Goal: Task Accomplishment & Management: Use online tool/utility

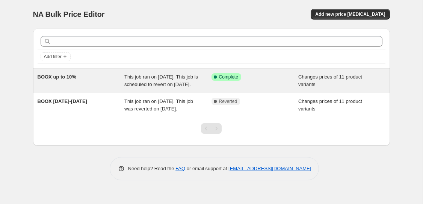
click at [184, 80] on div "This job ran on [DATE]. This job is scheduled to revert on [DATE]." at bounding box center [167, 80] width 87 height 15
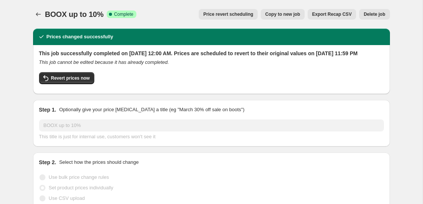
click at [284, 15] on span "Copy to new job" at bounding box center [282, 14] width 35 height 6
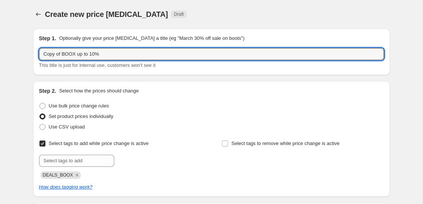
drag, startPoint x: 63, startPoint y: 53, endPoint x: 14, endPoint y: 52, distance: 49.6
click at [91, 53] on input "BOOX up to 10%" at bounding box center [211, 54] width 345 height 12
click at [84, 51] on input "BOOX up to 10% 17-31" at bounding box center [211, 54] width 345 height 12
type input "BOOX up to 10% [DATE]-[DATE]"
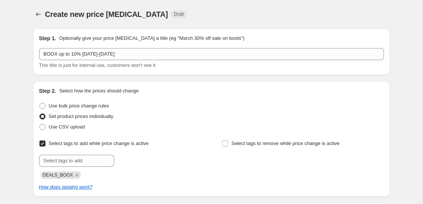
click at [170, 133] on div "Step 2. Select how the prices should change Use bulk price change rules Set pro…" at bounding box center [211, 139] width 345 height 104
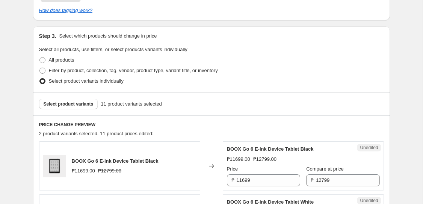
scroll to position [176, 0]
click at [229, 91] on div "Step 3. Select which products should change in price Select all products, use f…" at bounding box center [211, 60] width 357 height 66
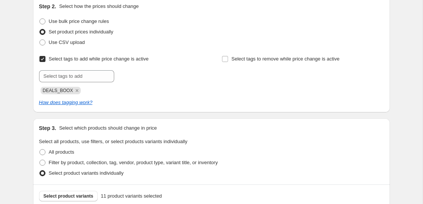
scroll to position [81, 0]
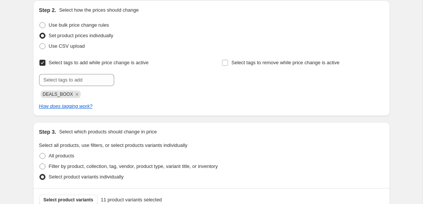
click at [54, 95] on span "DEALS_BOOX" at bounding box center [58, 94] width 30 height 5
click at [66, 94] on span "DEALS_BOOX" at bounding box center [58, 94] width 30 height 5
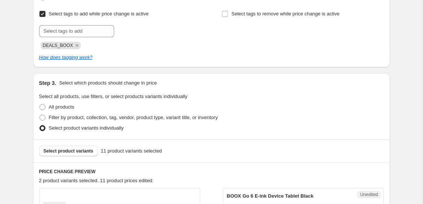
scroll to position [144, 0]
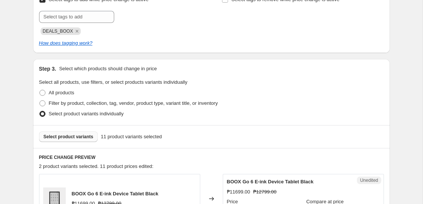
click at [81, 136] on span "Select product variants" at bounding box center [69, 137] width 50 height 6
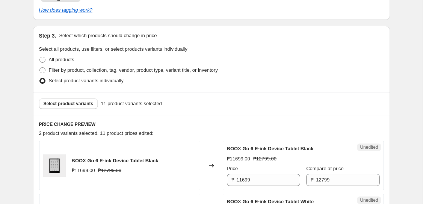
click at [149, 101] on span "11 product variants selected" at bounding box center [131, 104] width 61 height 8
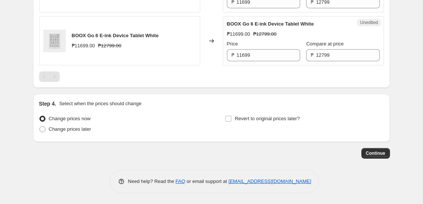
scroll to position [355, 0]
click at [89, 128] on span "Change prices later" at bounding box center [70, 129] width 42 height 6
click at [40, 126] on input "Change prices later" at bounding box center [39, 126] width 0 height 0
radio input "true"
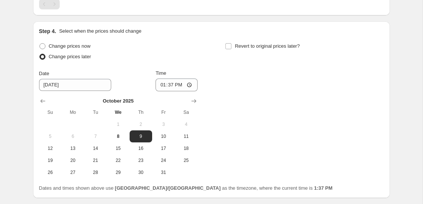
scroll to position [436, 0]
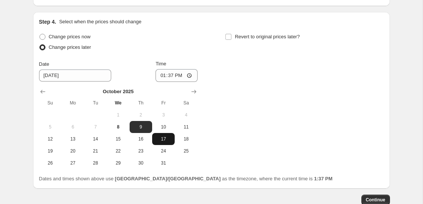
click at [159, 136] on span "17" at bounding box center [163, 139] width 17 height 6
type input "[DATE]"
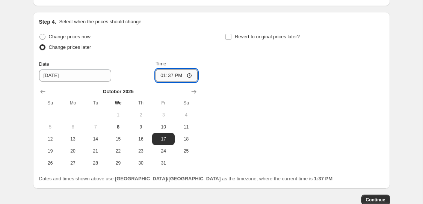
click at [174, 75] on input "13:37" at bounding box center [176, 75] width 42 height 13
click at [168, 75] on input "13:37" at bounding box center [176, 75] width 42 height 13
click at [190, 75] on input "13:37" at bounding box center [176, 75] width 42 height 13
type input "00:00"
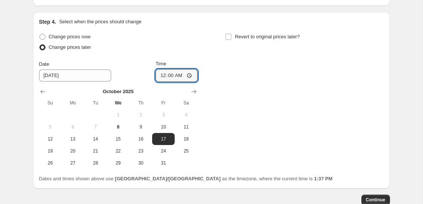
click at [232, 78] on div "Change prices now Change prices later Date [DATE] Time 00:00 [DATE] Su Mo Tu We…" at bounding box center [211, 100] width 345 height 137
click at [229, 37] on input "Revert to original prices later?" at bounding box center [228, 37] width 6 height 6
checkbox input "true"
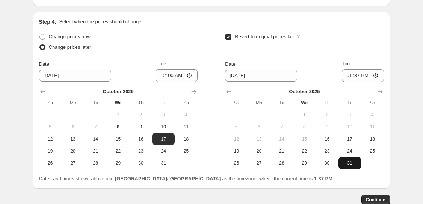
click at [348, 161] on span "31" at bounding box center [349, 163] width 17 height 6
type input "[DATE]"
click at [355, 74] on input "13:37" at bounding box center [363, 75] width 42 height 13
click at [370, 73] on input "13:37" at bounding box center [363, 75] width 42 height 13
click at [375, 74] on input "13:37" at bounding box center [363, 75] width 42 height 13
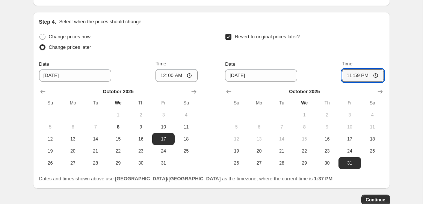
type input "23:59"
click at [375, 56] on div "Revert to original prices later? Date [DATE] Time 23:59 [DATE] Su Mo Tu We Th F…" at bounding box center [304, 100] width 158 height 137
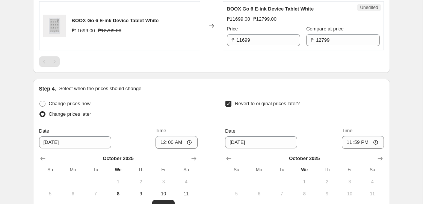
scroll to position [483, 0]
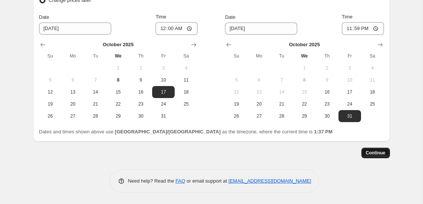
click at [377, 152] on span "Continue" at bounding box center [376, 153] width 20 height 6
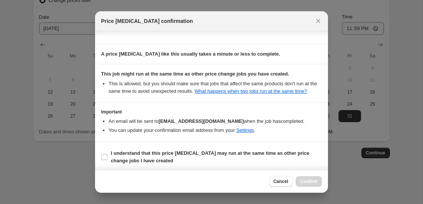
scroll to position [91, 0]
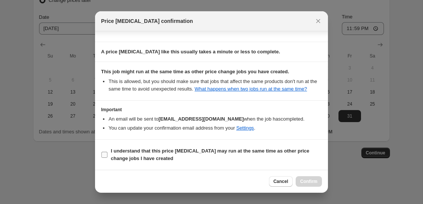
click at [105, 156] on input "I understand that this price [MEDICAL_DATA] may run at the same time as other p…" at bounding box center [104, 155] width 6 height 6
checkbox input "true"
click at [311, 181] on span "Confirm" at bounding box center [308, 181] width 17 height 6
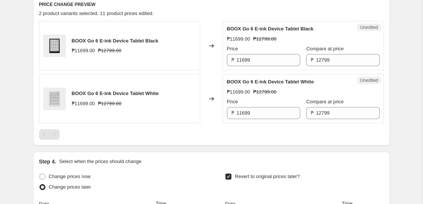
scroll to position [345, 0]
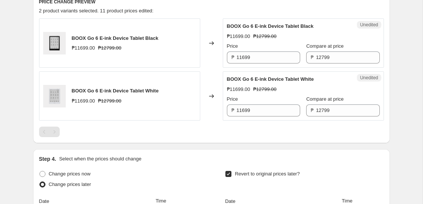
click at [53, 133] on div "Pagination" at bounding box center [54, 131] width 11 height 11
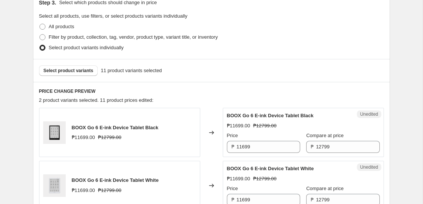
scroll to position [214, 0]
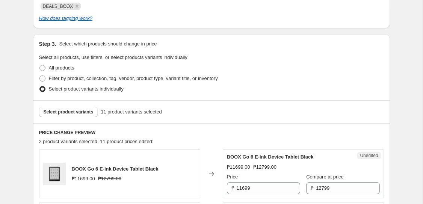
click at [75, 118] on div "Select product variants 11 product variants selected" at bounding box center [211, 111] width 357 height 23
click at [77, 111] on span "Select product variants" at bounding box center [69, 112] width 50 height 6
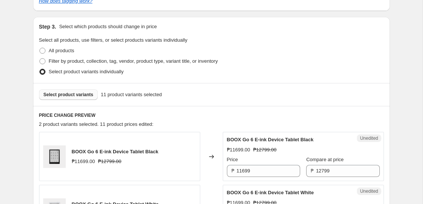
scroll to position [233, 0]
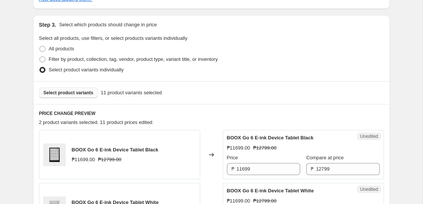
click at [86, 93] on span "Select product variants" at bounding box center [69, 93] width 50 height 6
click at [65, 50] on span "All products" at bounding box center [62, 49] width 26 height 6
click at [40, 46] on input "All products" at bounding box center [39, 46] width 0 height 0
radio input "true"
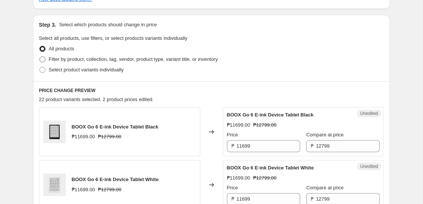
click at [62, 58] on span "Filter by product, collection, tag, vendor, product type, variant title, or inv…" at bounding box center [133, 59] width 169 height 6
click at [40, 57] on input "Filter by product, collection, tag, vendor, product type, variant title, or inv…" at bounding box center [39, 56] width 0 height 0
radio input "true"
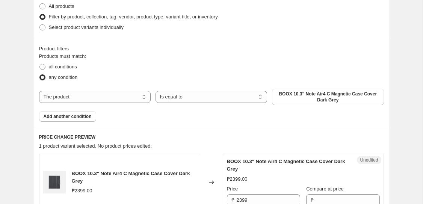
scroll to position [260, 0]
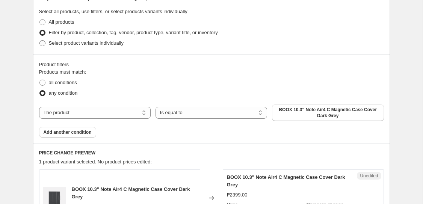
click at [103, 42] on span "Select product variants individually" at bounding box center [86, 43] width 75 height 6
click at [40, 41] on input "Select product variants individually" at bounding box center [39, 40] width 0 height 0
radio input "true"
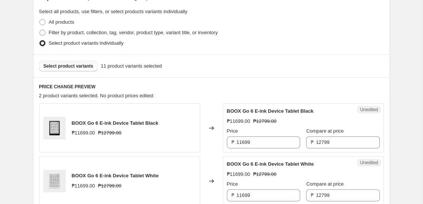
click at [89, 66] on span "Select product variants" at bounding box center [69, 66] width 50 height 6
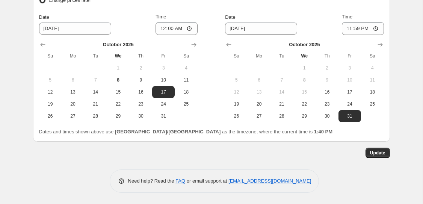
scroll to position [1040, 0]
click at [374, 153] on span "Update" at bounding box center [377, 153] width 15 height 6
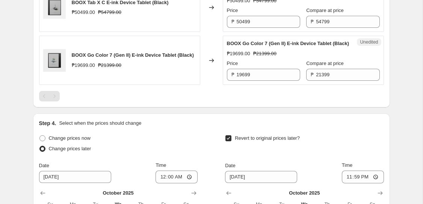
scroll to position [902, 0]
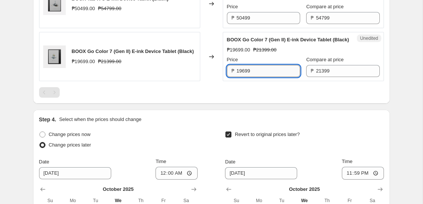
click at [250, 77] on input "19699" at bounding box center [267, 71] width 63 height 12
type input "]"
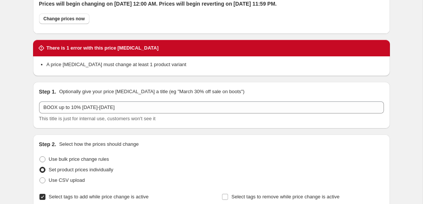
scroll to position [0, 0]
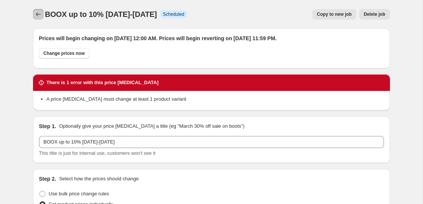
type input "19699"
click at [37, 17] on icon "Price change jobs" at bounding box center [39, 15] width 8 height 8
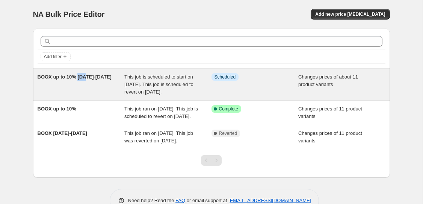
click at [83, 80] on div "BOOX up to 10% [DATE]-[DATE]" at bounding box center [81, 84] width 87 height 23
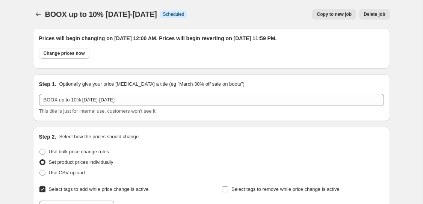
click at [374, 14] on span "Delete job" at bounding box center [373, 14] width 21 height 6
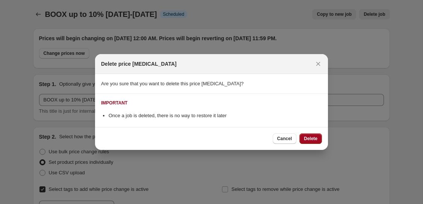
click at [309, 134] on button "Delete" at bounding box center [310, 138] width 23 height 11
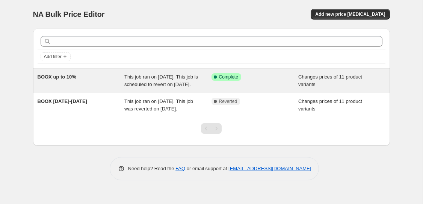
click at [325, 85] on div "Changes prices of 11 product variants" at bounding box center [341, 80] width 87 height 15
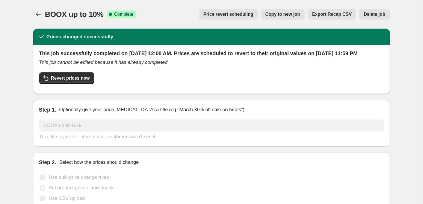
click at [238, 17] on span "Price revert scheduling" at bounding box center [228, 14] width 50 height 6
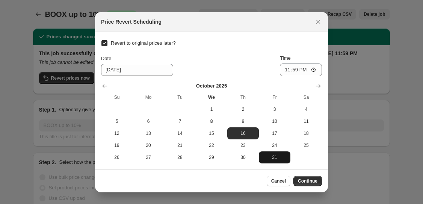
click at [274, 161] on button "31" at bounding box center [275, 157] width 32 height 12
type input "[DATE]"
click at [307, 176] on button "Continue" at bounding box center [307, 181] width 29 height 11
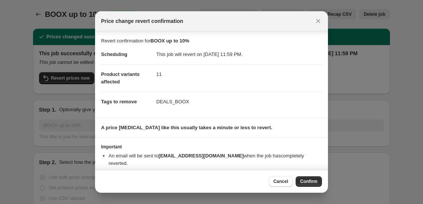
scroll to position [15, 0]
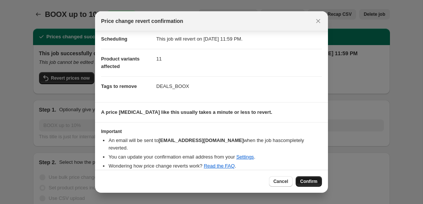
click at [308, 180] on span "Confirm" at bounding box center [308, 181] width 17 height 6
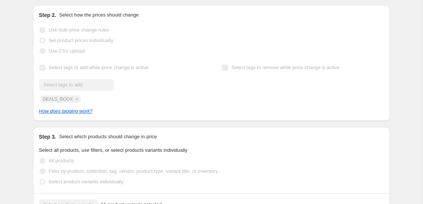
scroll to position [0, 0]
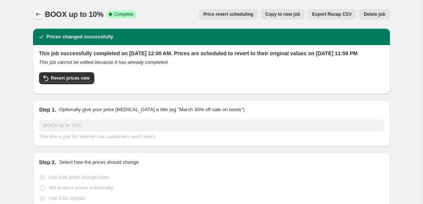
click at [36, 13] on icon "Price change jobs" at bounding box center [39, 15] width 8 height 8
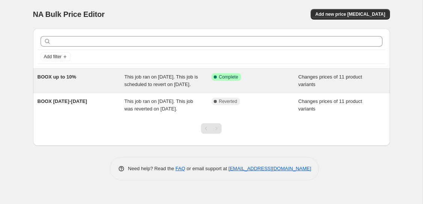
click at [230, 78] on span "Complete" at bounding box center [228, 77] width 19 height 6
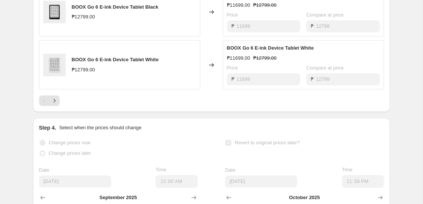
scroll to position [378, 0]
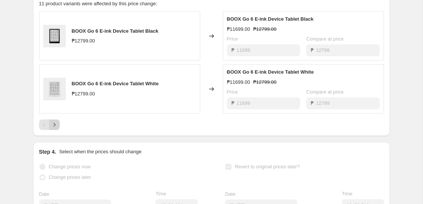
click at [52, 128] on icon "Next" at bounding box center [55, 125] width 8 height 8
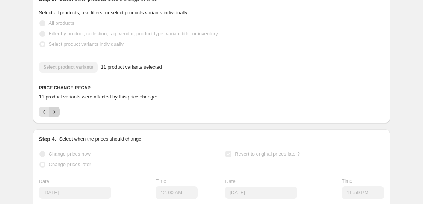
scroll to position [293, 0]
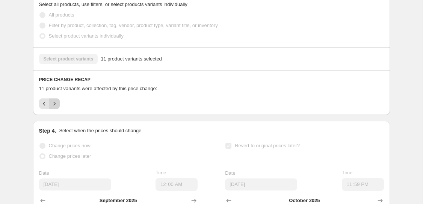
click at [55, 107] on icon "Next" at bounding box center [55, 104] width 8 height 8
click at [41, 107] on icon "Previous" at bounding box center [45, 104] width 8 height 8
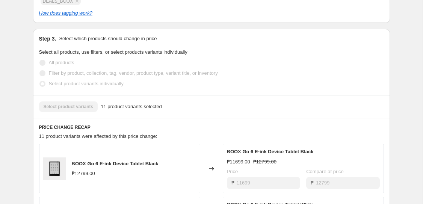
scroll to position [0, 0]
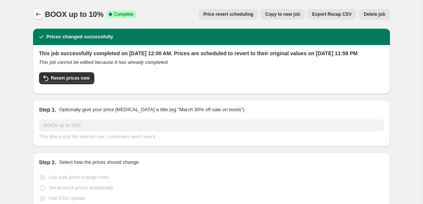
click at [38, 11] on icon "Price change jobs" at bounding box center [39, 15] width 8 height 8
